Goal: Find specific page/section: Find specific page/section

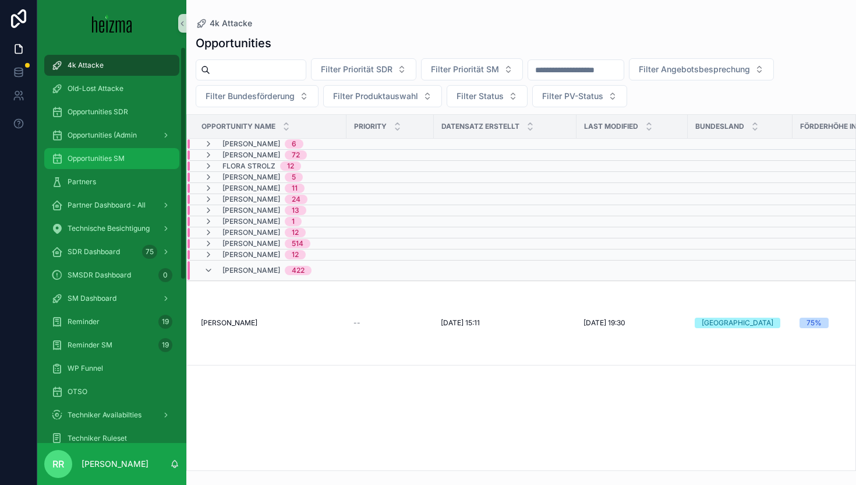
click at [114, 157] on span "Opportunities SM" at bounding box center [96, 158] width 57 height 9
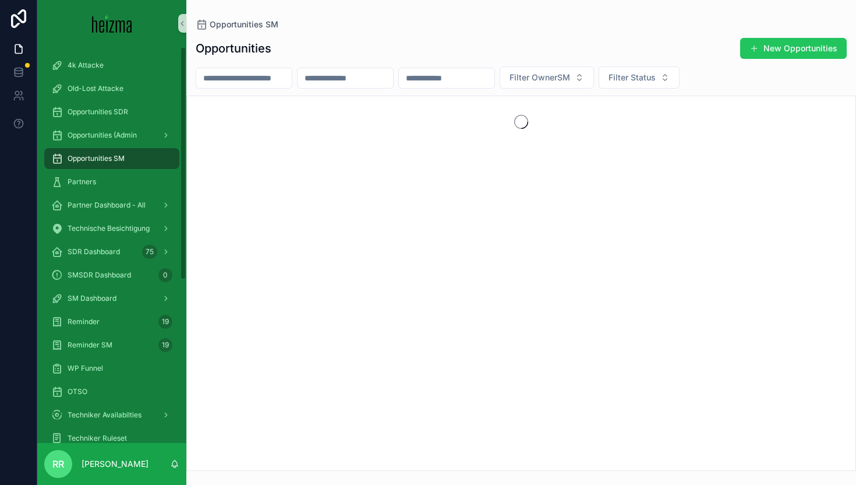
click at [292, 69] on div "scrollable content" at bounding box center [244, 78] width 97 height 21
click at [262, 76] on input "scrollable content" at bounding box center [244, 78] width 96 height 16
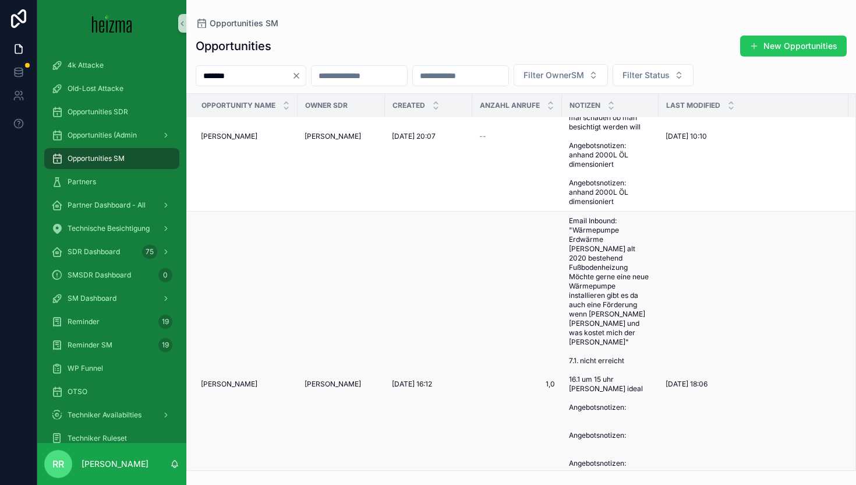
scroll to position [82, 0]
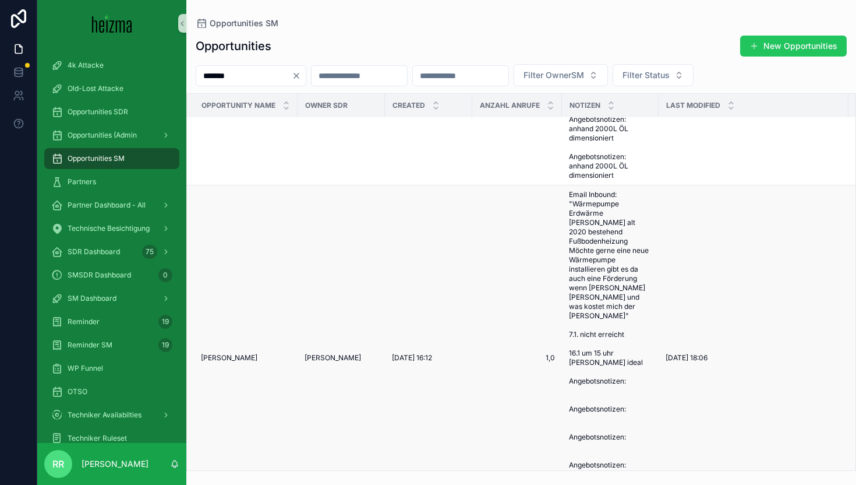
type input "*******"
click at [258, 356] on div "Thomas Slapnig Thomas Slapnig" at bounding box center [246, 357] width 90 height 9
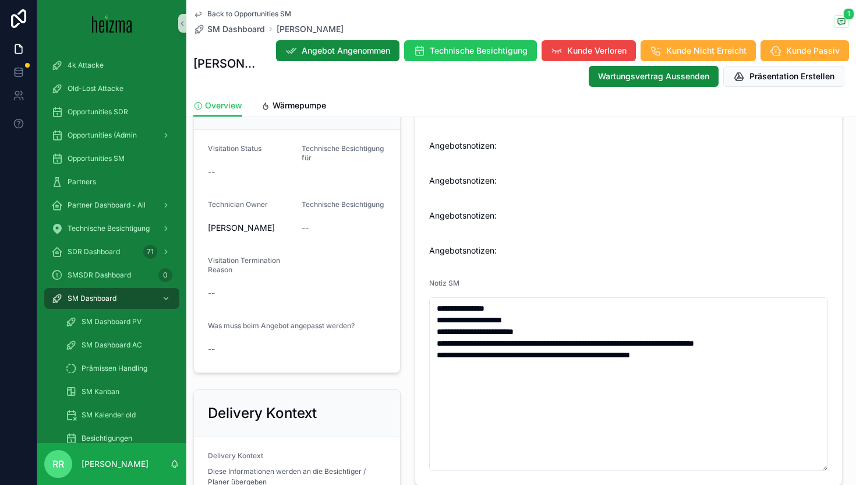
scroll to position [818, 0]
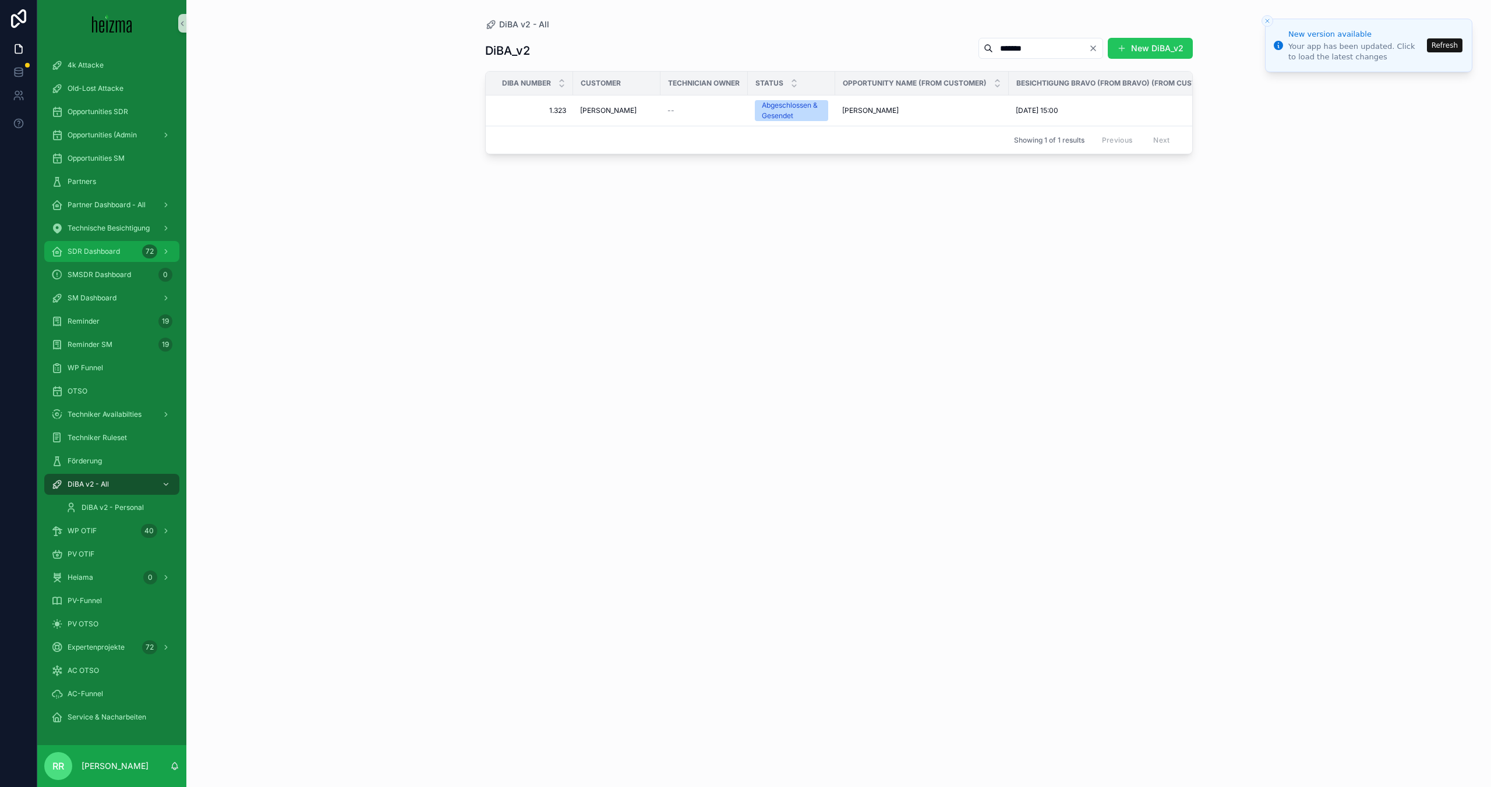
click at [115, 243] on div "SDR Dashboard 72" at bounding box center [111, 251] width 121 height 19
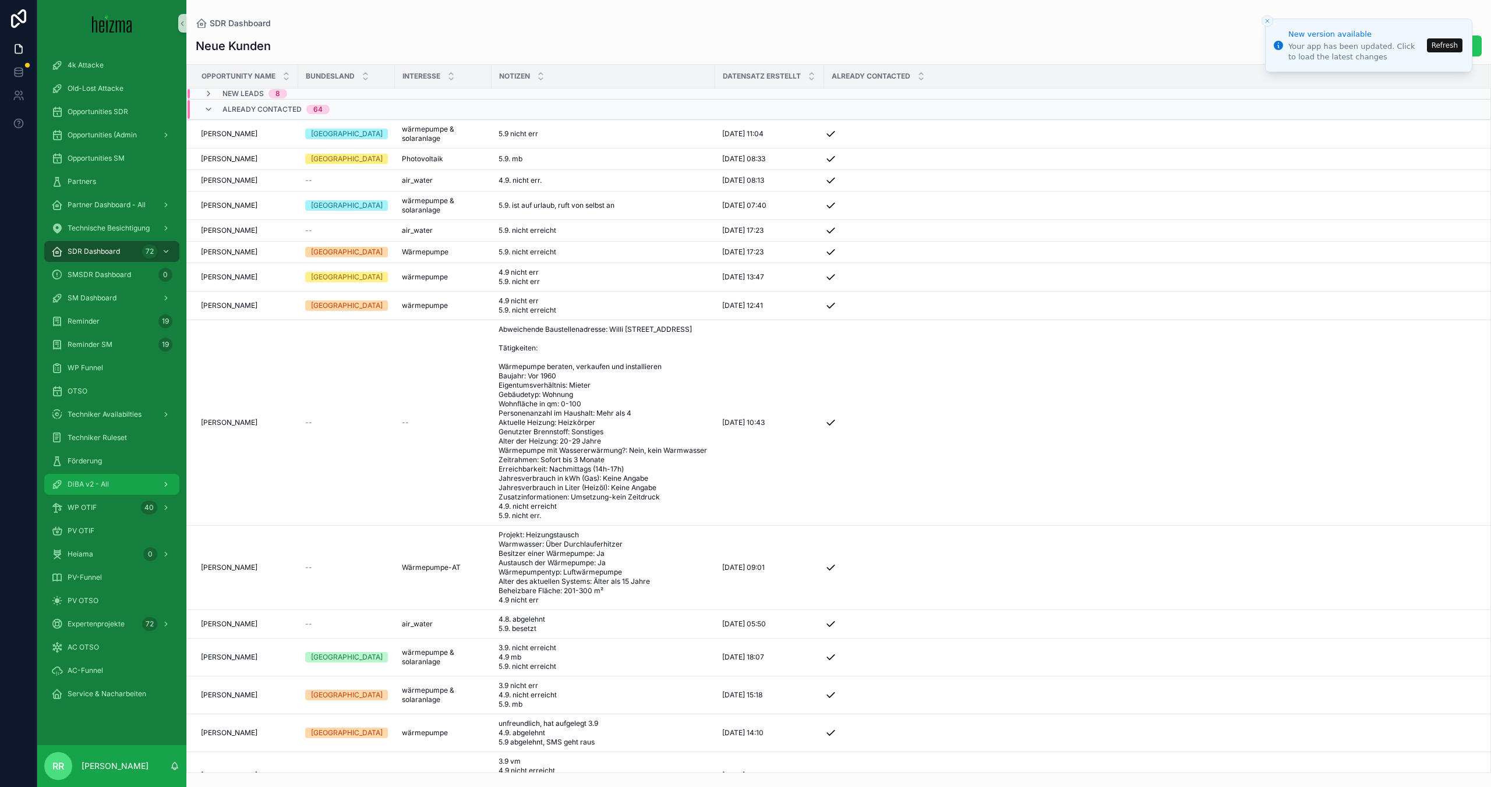
click at [104, 489] on div "DiBA v2 - All" at bounding box center [111, 484] width 121 height 19
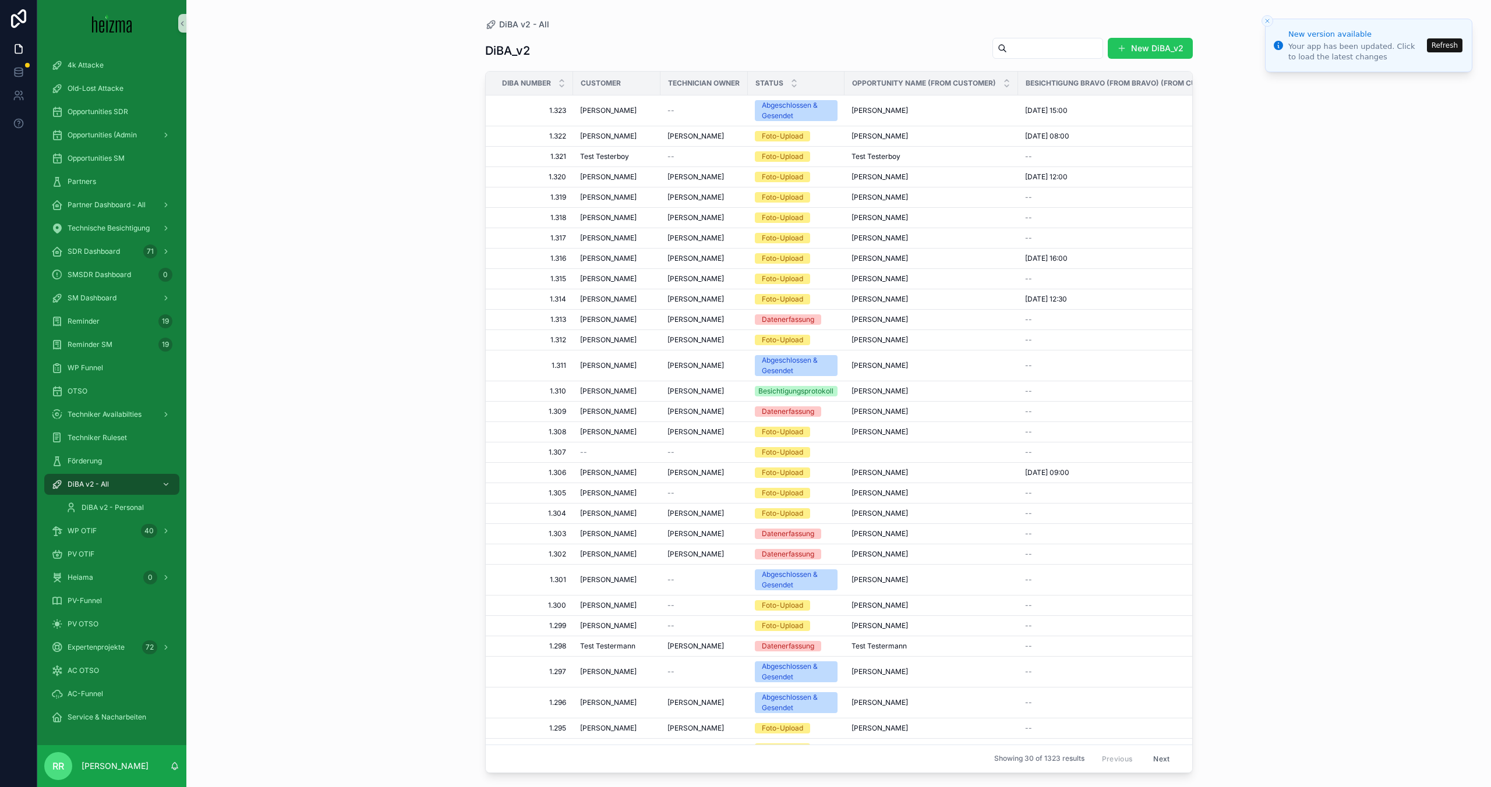
click at [1438, 38] on button "Refresh" at bounding box center [1445, 45] width 36 height 14
